Goal: Check status

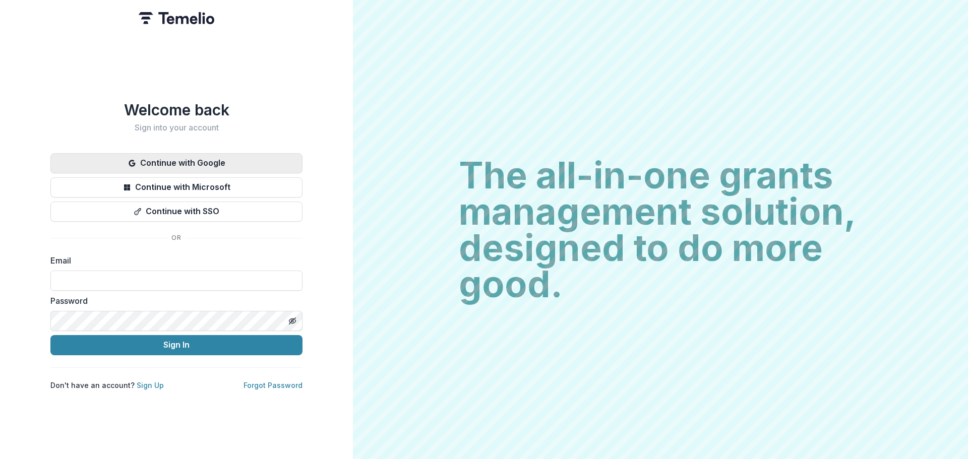
click at [222, 159] on button "Continue with Google" at bounding box center [176, 163] width 252 height 20
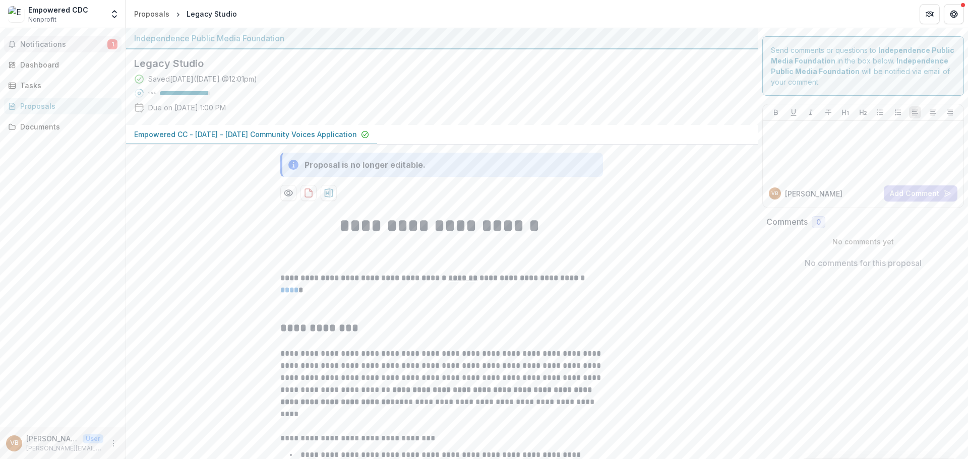
click at [46, 44] on span "Notifications" at bounding box center [63, 44] width 87 height 9
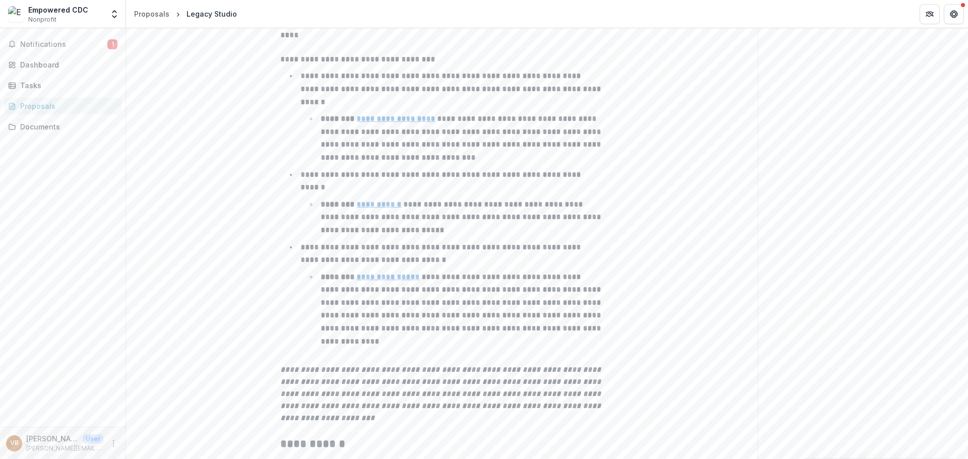
scroll to position [378, 0]
